Goal: Transaction & Acquisition: Purchase product/service

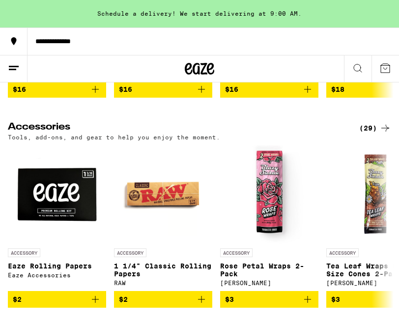
scroll to position [3390, 0]
